Goal: Information Seeking & Learning: Check status

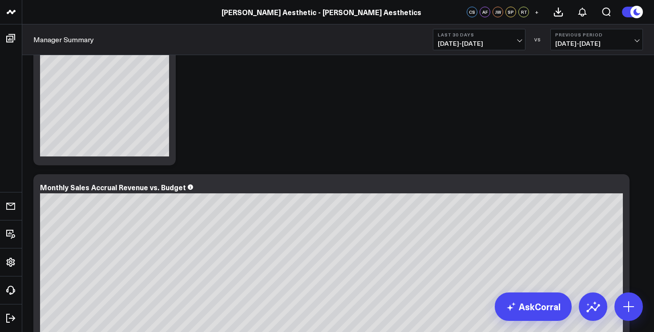
scroll to position [93, 0]
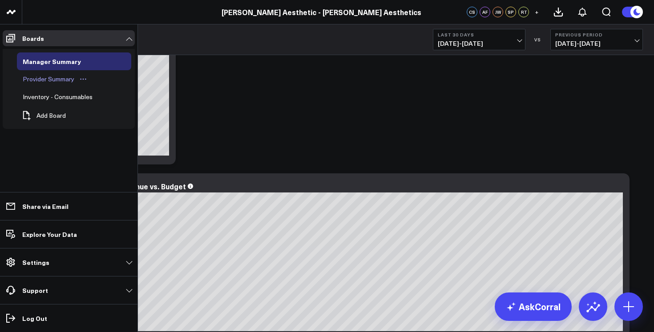
click at [28, 75] on div "Provider Summary" at bounding box center [48, 79] width 56 height 11
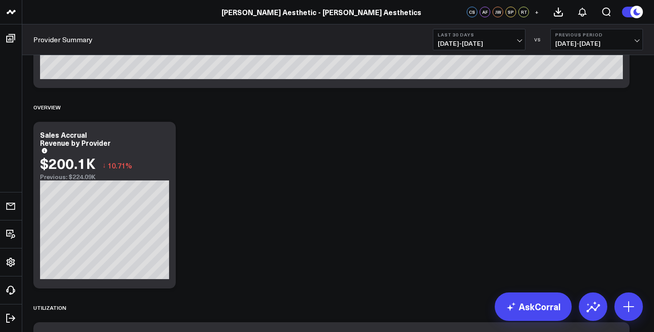
scroll to position [331, 0]
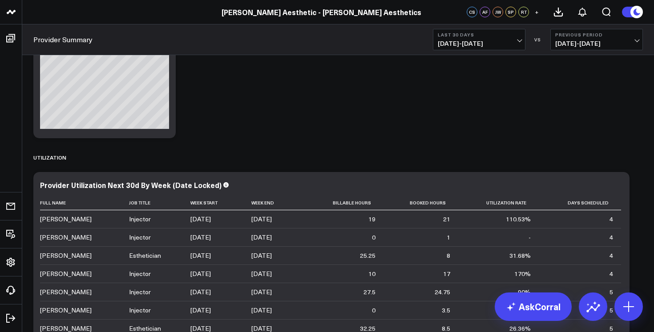
click at [514, 41] on span "[DATE] - [DATE]" at bounding box center [479, 43] width 83 height 7
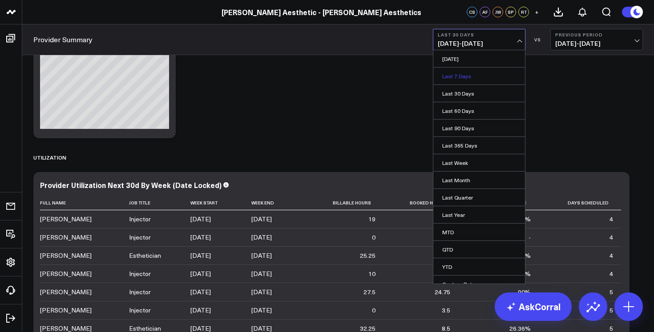
click at [490, 77] on link "Last 7 Days" at bounding box center [479, 76] width 92 height 17
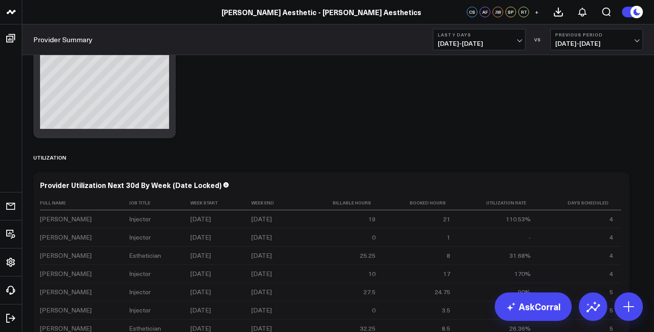
click at [462, 43] on span "[DATE] - [DATE]" at bounding box center [479, 43] width 83 height 7
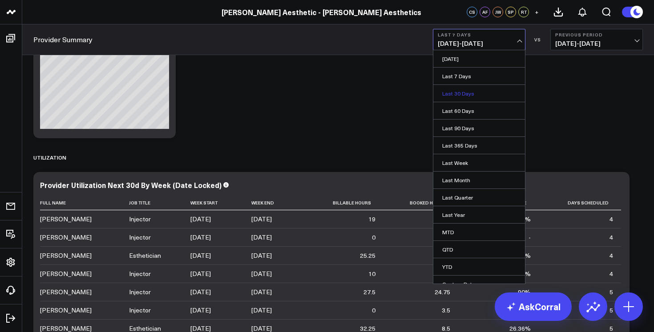
scroll to position [9, 0]
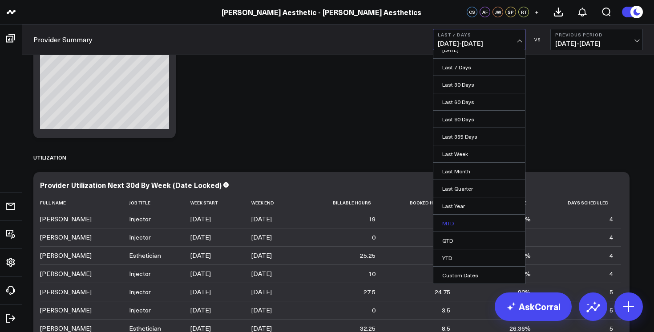
click at [478, 223] on link "MTD" at bounding box center [479, 223] width 92 height 17
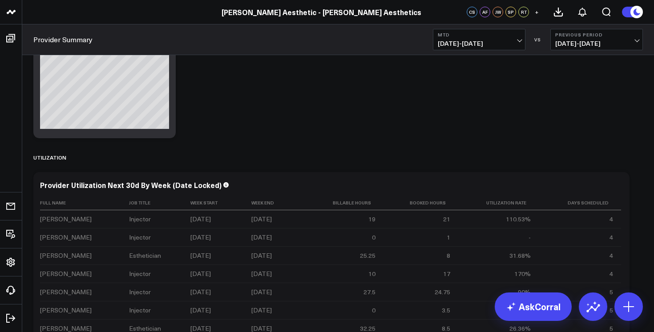
click at [567, 37] on b "Previous Period" at bounding box center [596, 34] width 83 height 5
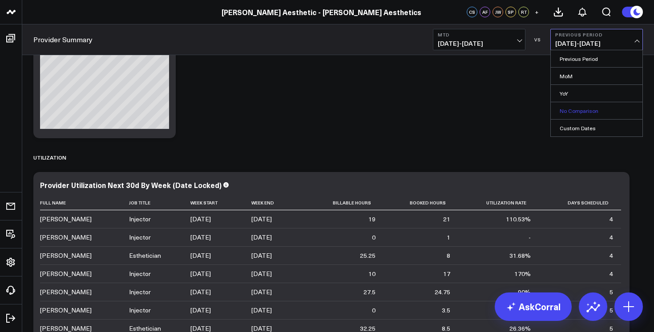
click at [575, 114] on link "No Comparison" at bounding box center [597, 110] width 92 height 17
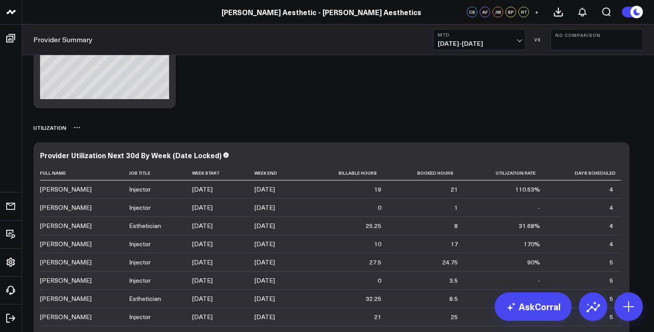
scroll to position [363, 0]
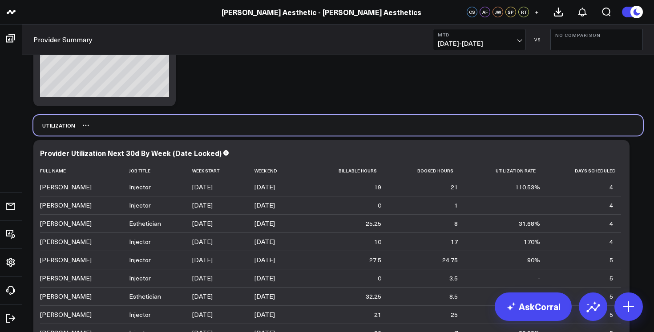
click at [344, 125] on div "UTILIZATION" at bounding box center [338, 125] width 610 height 20
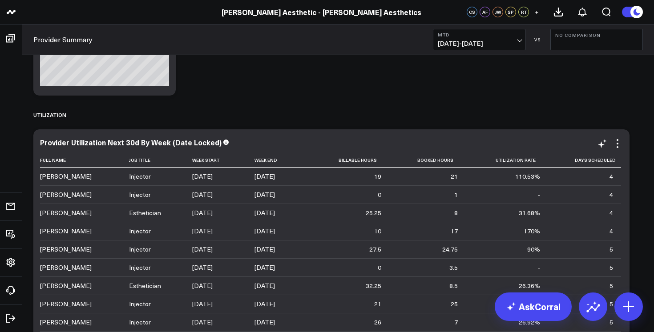
scroll to position [5, 0]
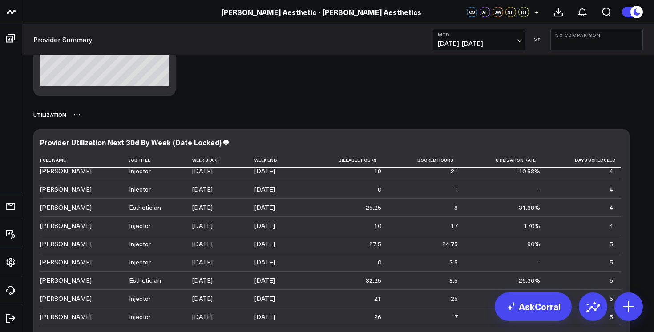
click at [326, 109] on div "UTILIZATION" at bounding box center [338, 115] width 610 height 20
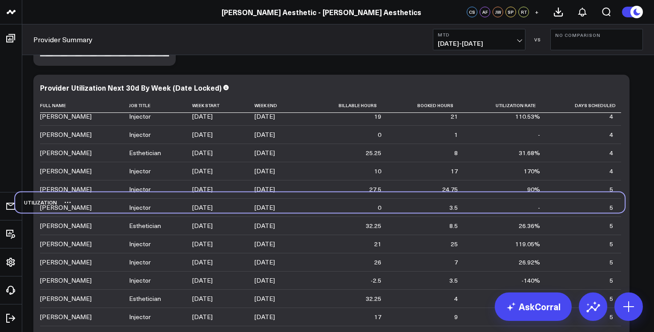
scroll to position [405, 0]
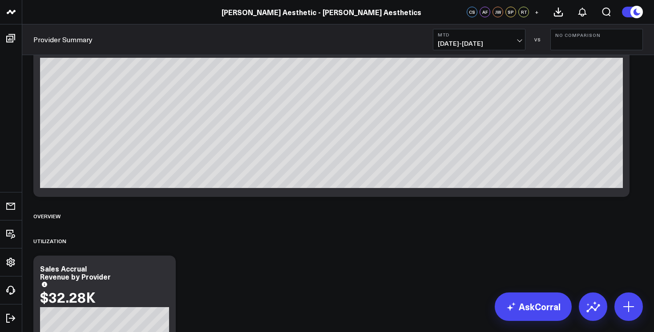
scroll to position [25, 0]
